Goal: Task Accomplishment & Management: Complete application form

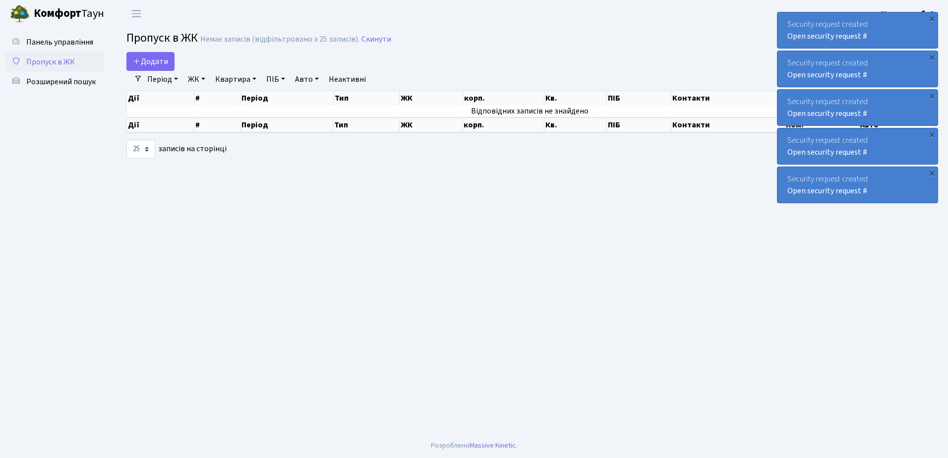
select select "25"
click at [54, 80] on span "Розширений пошук" at bounding box center [60, 81] width 69 height 11
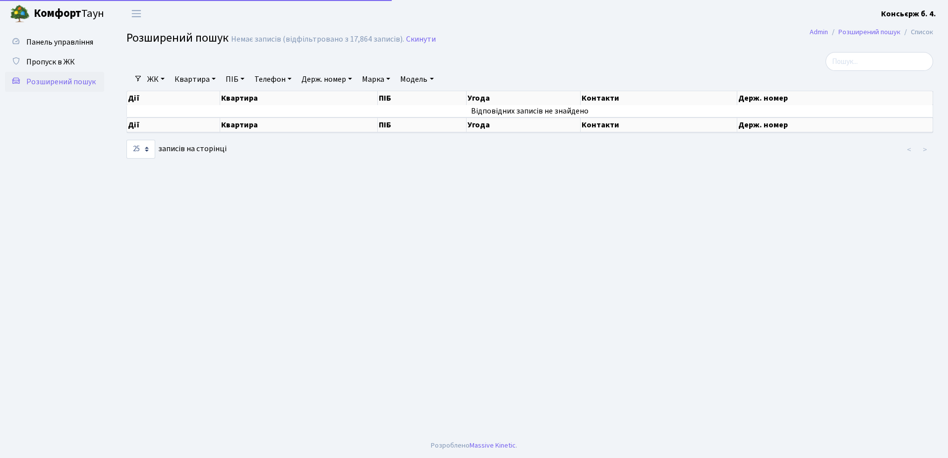
select select "25"
click at [862, 61] on input "search" at bounding box center [880, 61] width 108 height 19
click at [48, 61] on span "Пропуск в ЖК" at bounding box center [50, 62] width 49 height 11
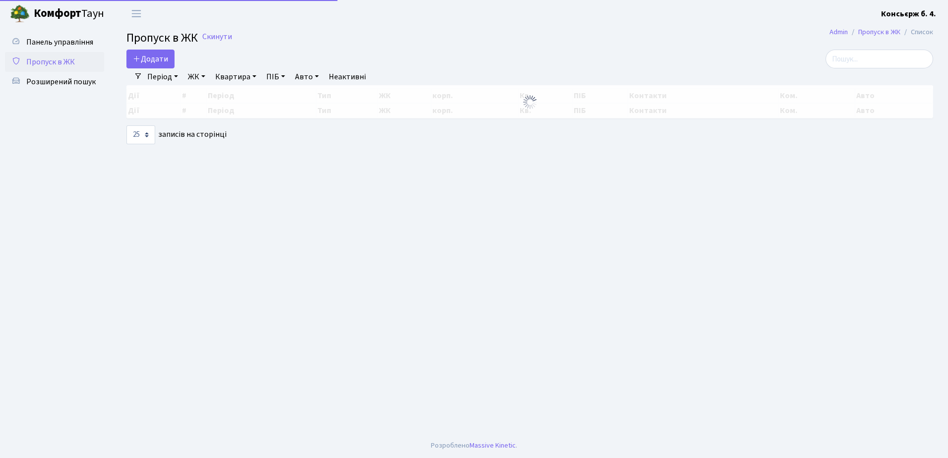
select select "25"
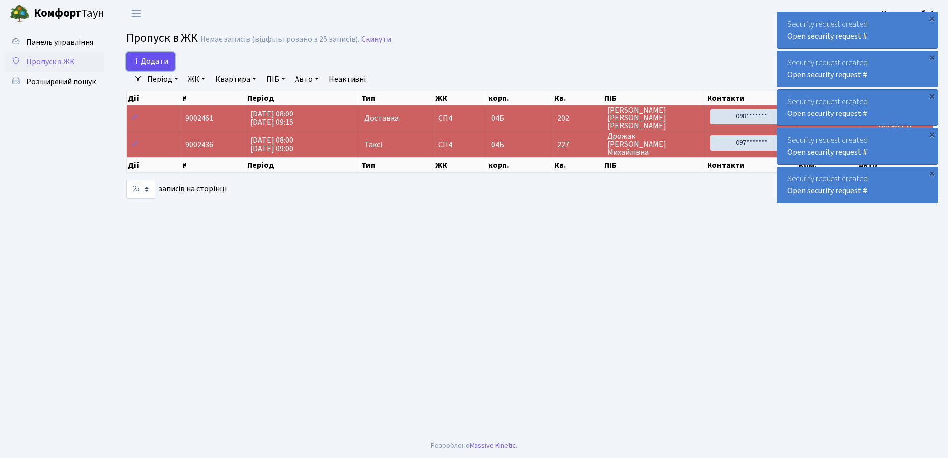
click at [157, 59] on span "Додати" at bounding box center [150, 61] width 35 height 11
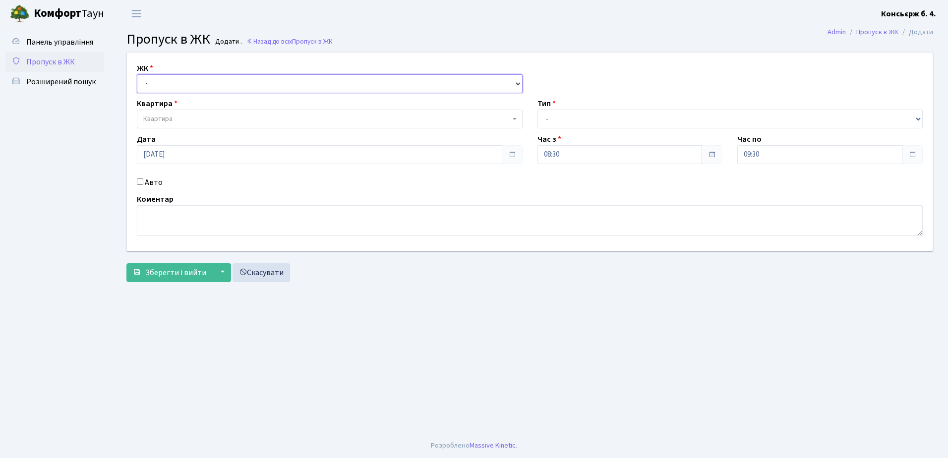
click at [214, 82] on select "- СП4, Столичне шосе, 5" at bounding box center [330, 83] width 386 height 19
select select "325"
click at [137, 74] on select "- СП4, Столичне шосе, 5" at bounding box center [330, 83] width 386 height 19
select select
click at [211, 118] on span "Квартира" at bounding box center [326, 119] width 367 height 10
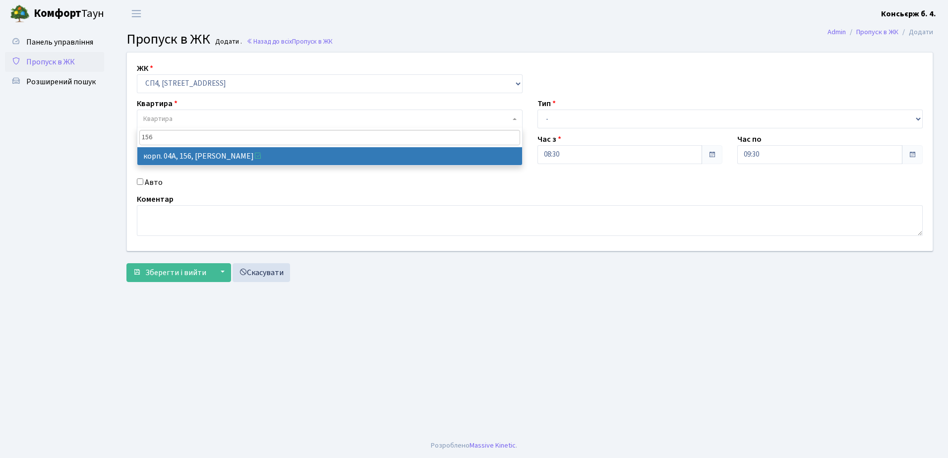
type input "156"
select select "21184"
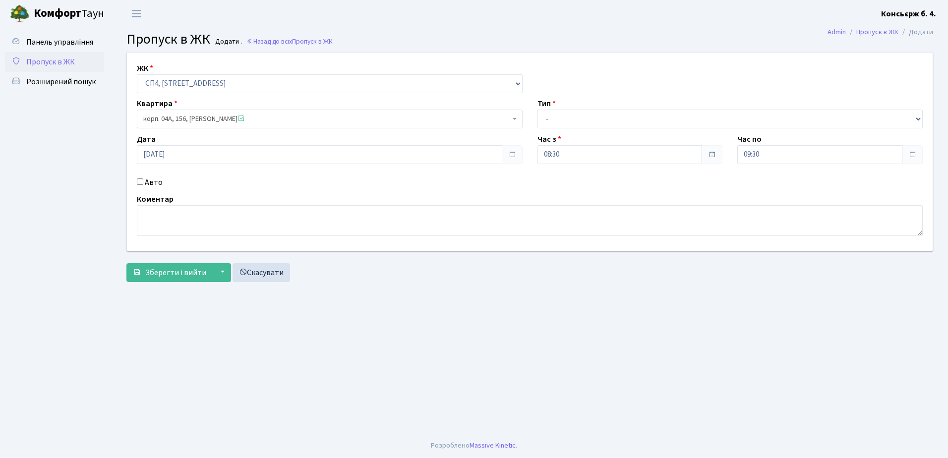
click at [140, 179] on input "Авто" at bounding box center [140, 182] width 6 height 6
checkbox input "true"
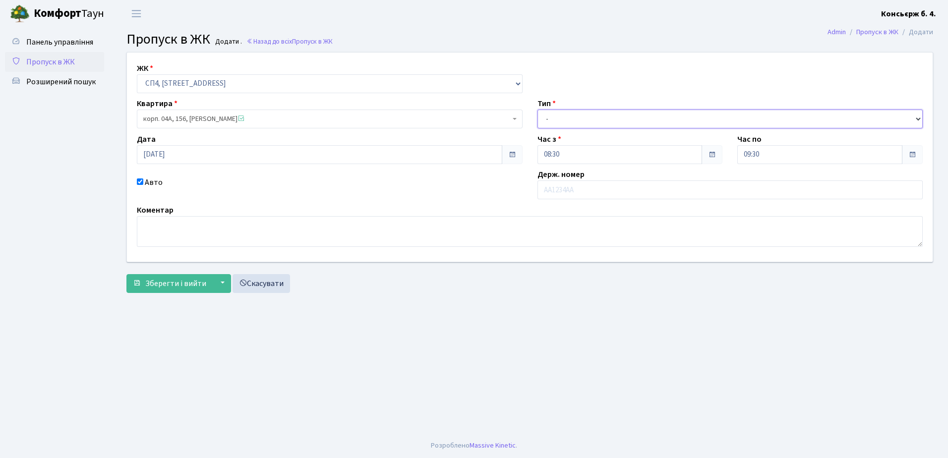
click at [661, 121] on select "- Доставка Таксі Гості Сервіс" at bounding box center [731, 119] width 386 height 19
select select "1"
click at [538, 110] on select "- Доставка Таксі Гості Сервіс" at bounding box center [731, 119] width 386 height 19
click at [641, 192] on input "text" at bounding box center [731, 190] width 386 height 19
type input "ВН8369ОЄ"
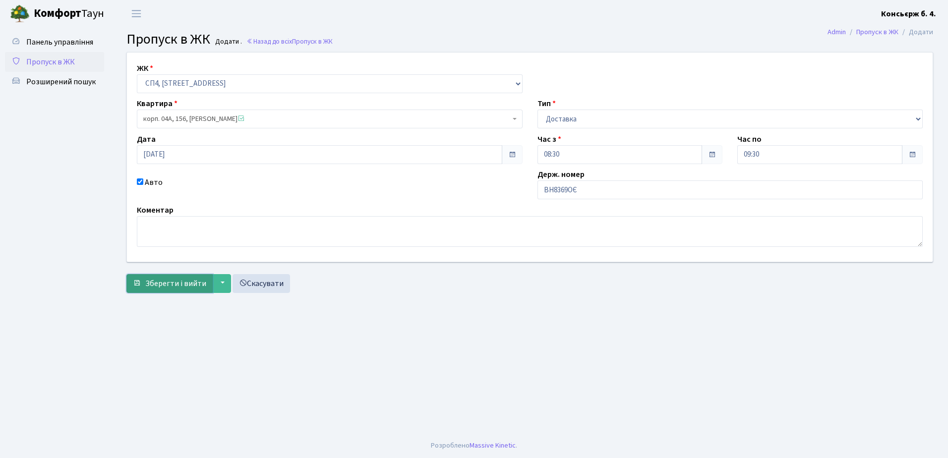
click at [193, 282] on span "Зберегти і вийти" at bounding box center [175, 283] width 61 height 11
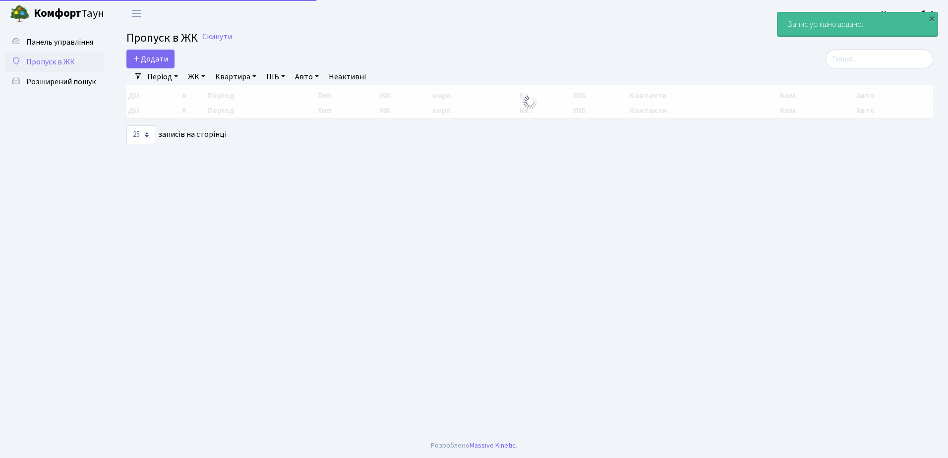
select select "25"
